Goal: Transaction & Acquisition: Download file/media

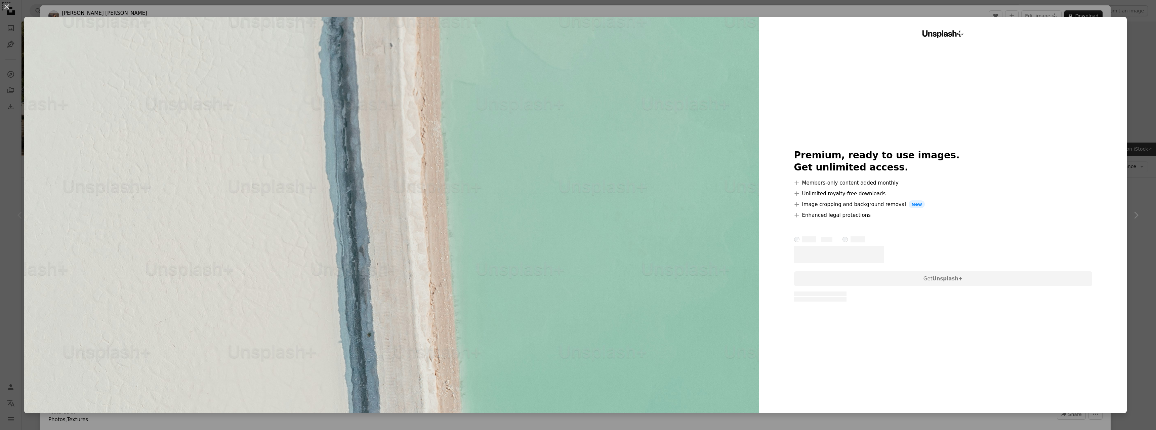
scroll to position [137, 0]
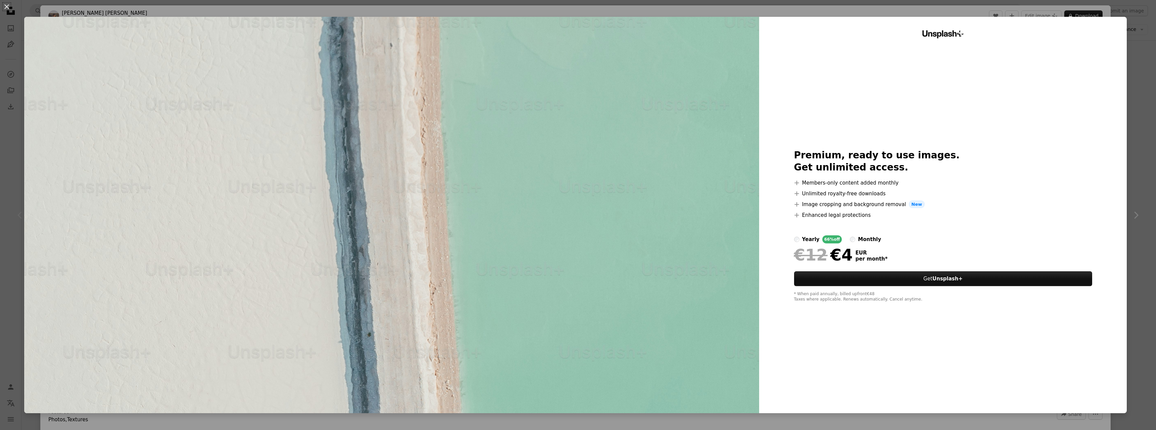
click at [757, 263] on img at bounding box center [391, 215] width 735 height 396
click at [1143, 47] on div "An X shape Unsplash+ Premium, ready to use images. Get unlimited access. A plus…" at bounding box center [578, 215] width 1156 height 430
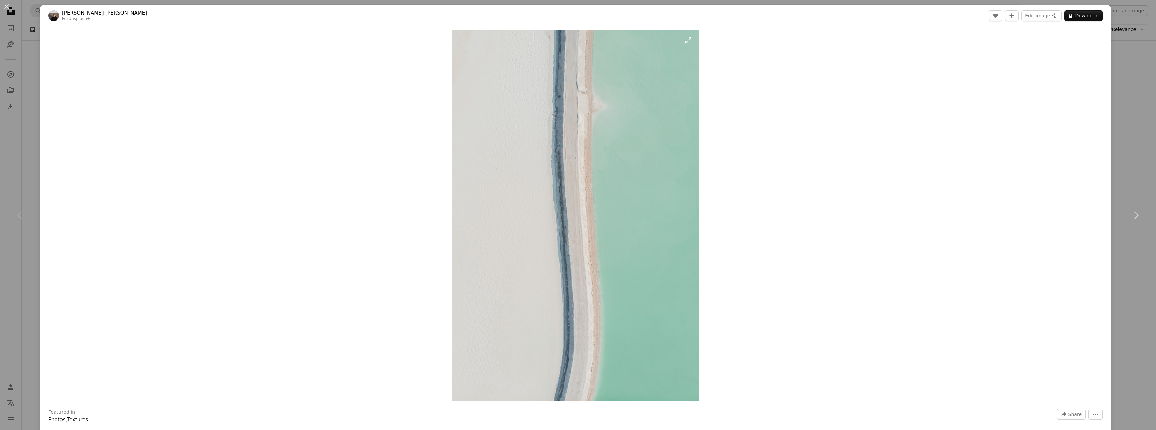
click at [617, 88] on img "Zoom in on this image" at bounding box center [575, 215] width 247 height 371
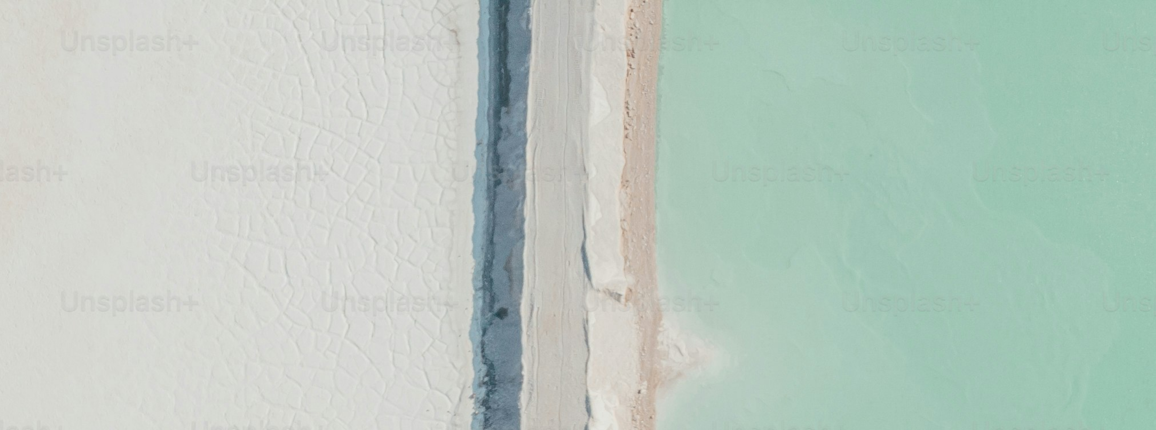
scroll to position [653, 0]
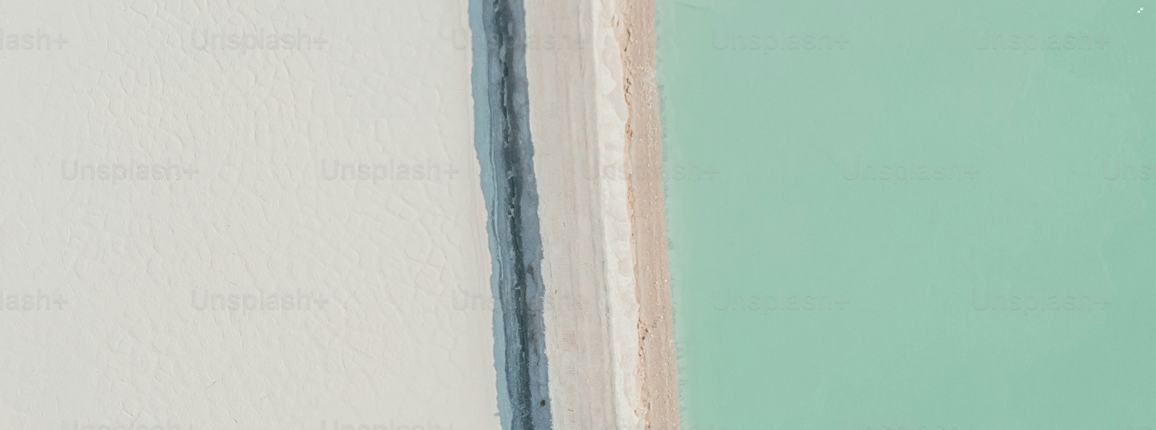
click at [618, 88] on img "Zoom out on this image" at bounding box center [578, 215] width 1157 height 1736
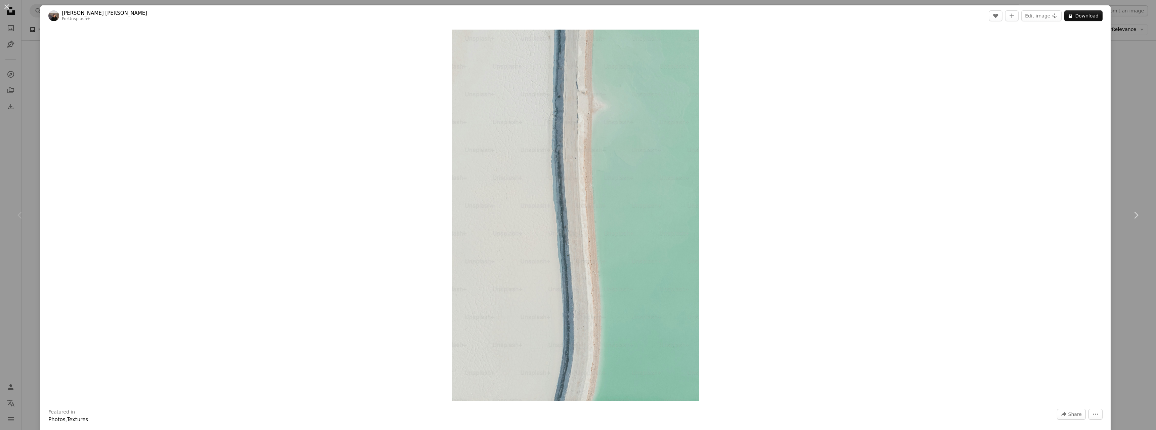
click at [788, 125] on div "Zoom in" at bounding box center [575, 215] width 1071 height 378
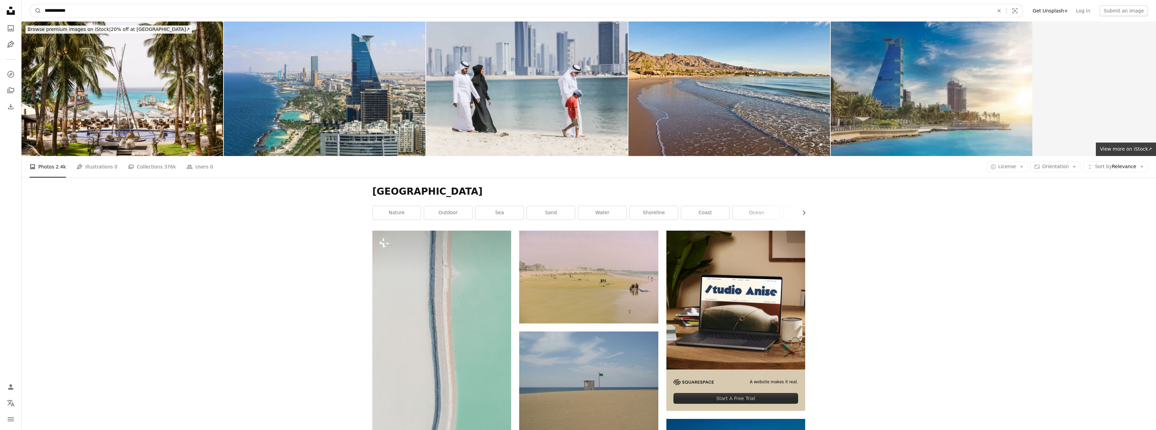
drag, startPoint x: 59, startPoint y: 9, endPoint x: 0, endPoint y: 6, distance: 58.9
click at [41, 6] on input "**********" at bounding box center [516, 10] width 951 height 13
type input "*****"
click button "A magnifying glass" at bounding box center [35, 10] width 11 height 13
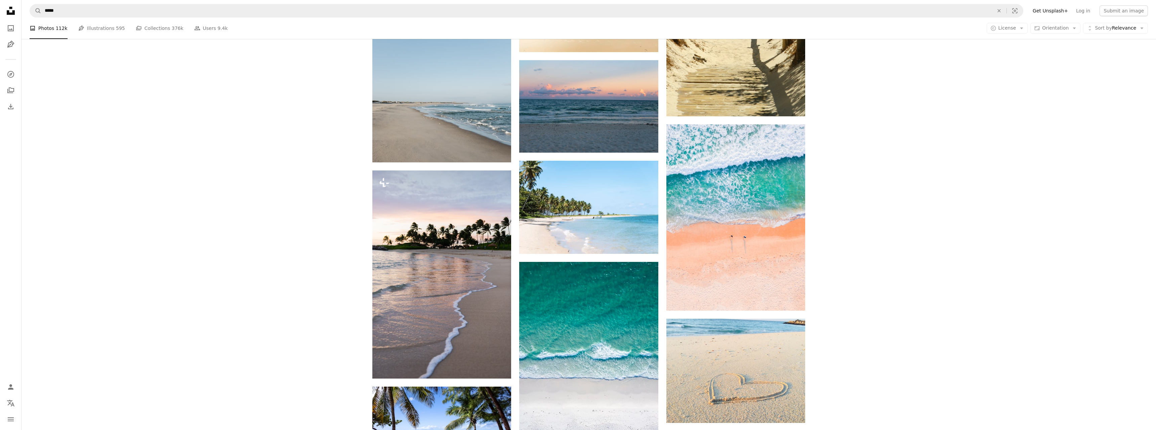
scroll to position [3498, 0]
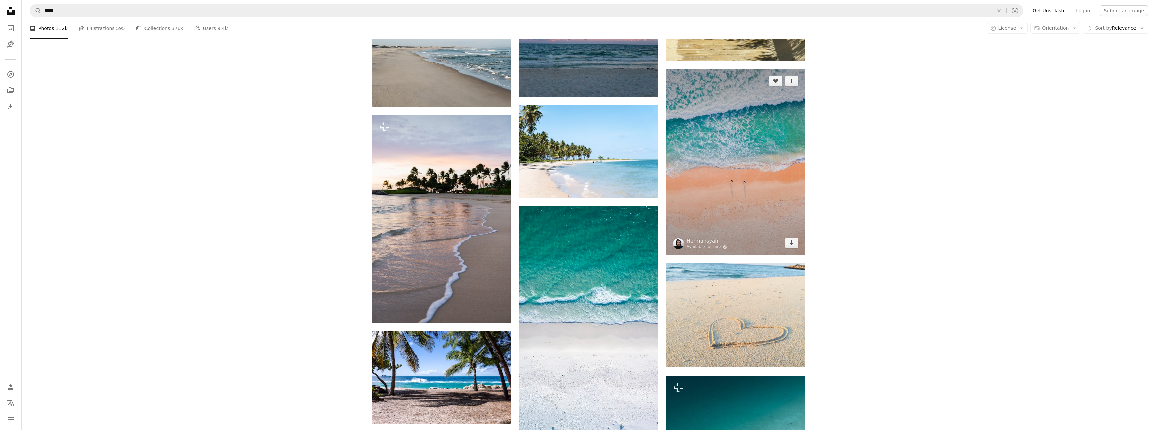
click at [761, 187] on img at bounding box center [736, 162] width 139 height 186
click at [741, 203] on img at bounding box center [736, 162] width 139 height 186
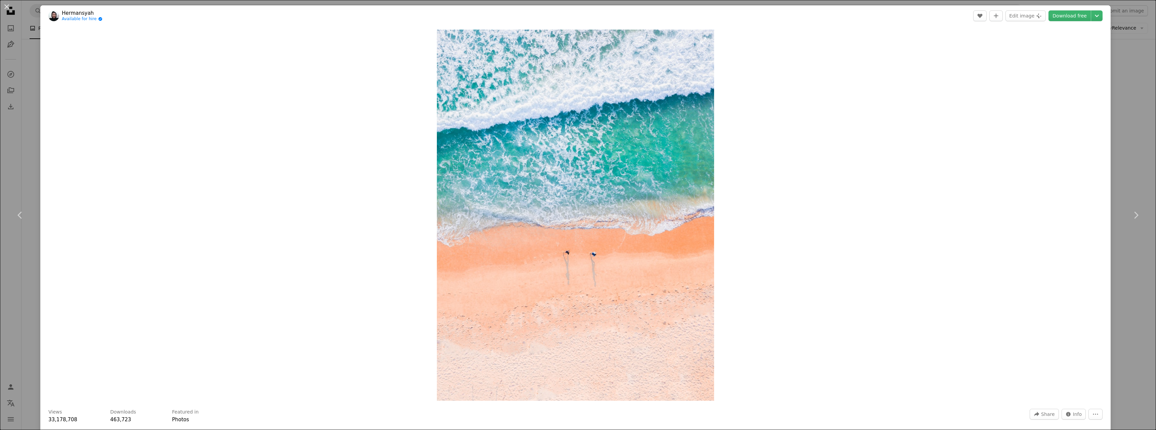
click at [661, 217] on img "Zoom in on this image" at bounding box center [575, 215] width 277 height 371
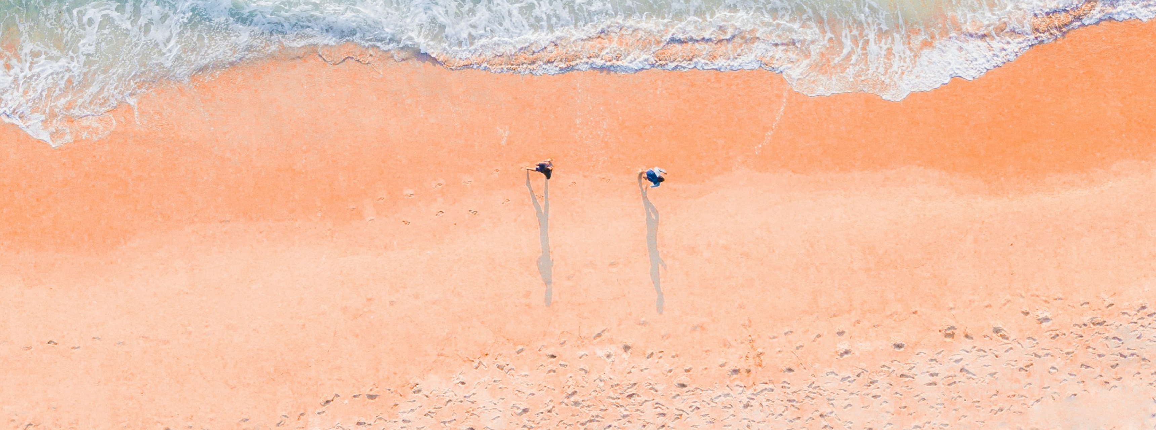
scroll to position [762, 0]
click at [661, 217] on img "Zoom out on this image" at bounding box center [578, 13] width 1157 height 1550
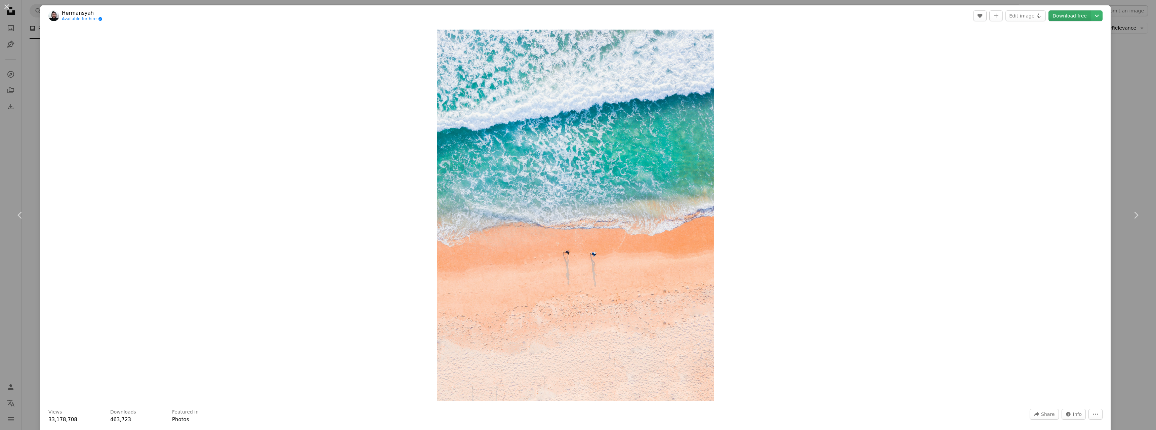
click at [1062, 15] on link "Download free" at bounding box center [1070, 15] width 42 height 11
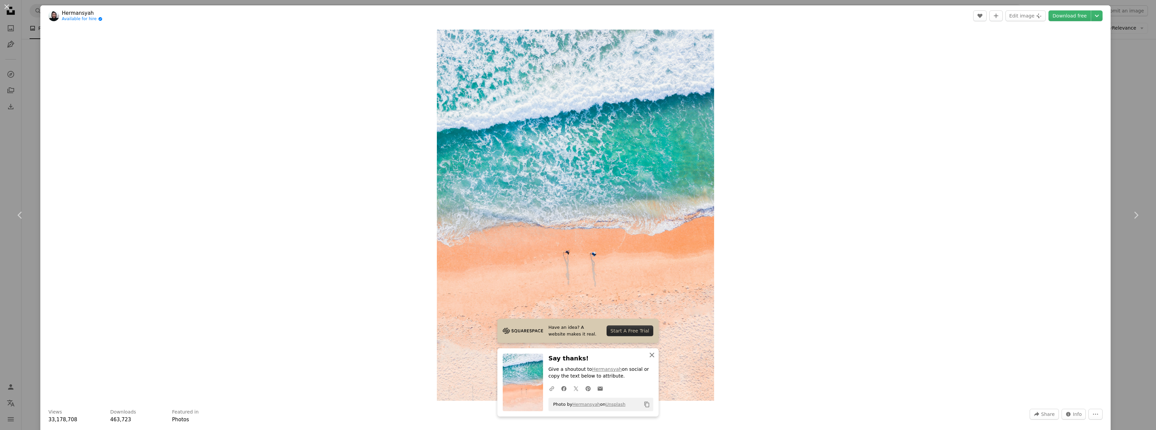
click at [657, 353] on button "An X shape Close" at bounding box center [651, 354] width 13 height 13
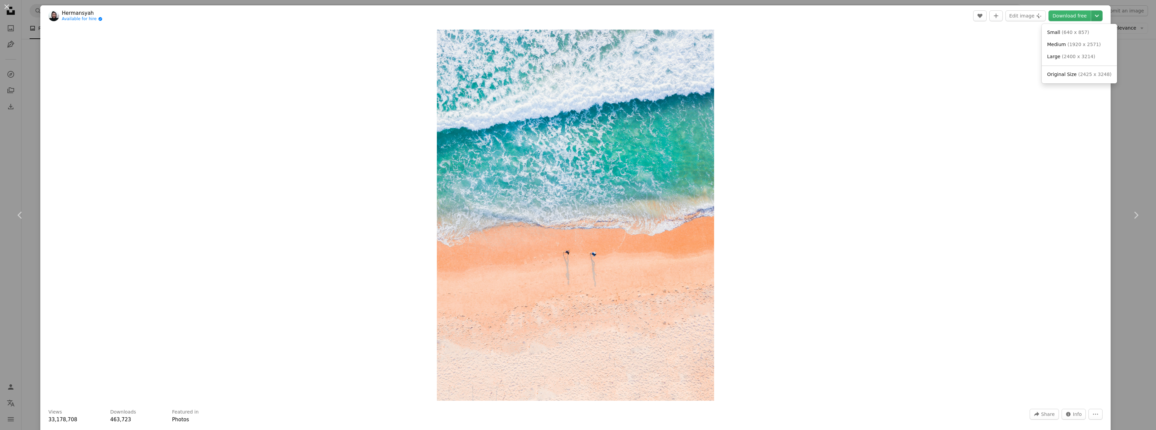
click at [1100, 17] on icon "Chevron down" at bounding box center [1097, 16] width 11 height 8
click at [1087, 78] on link "Original Size ( 2425 x 3248 )" at bounding box center [1080, 75] width 70 height 12
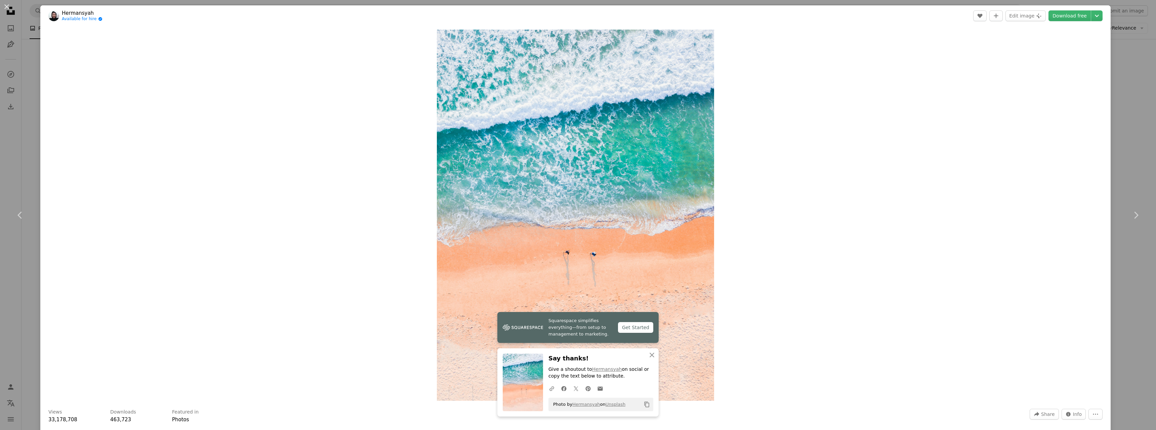
click at [1037, 204] on div "Zoom in" at bounding box center [575, 215] width 1071 height 378
